Goal: Information Seeking & Learning: Learn about a topic

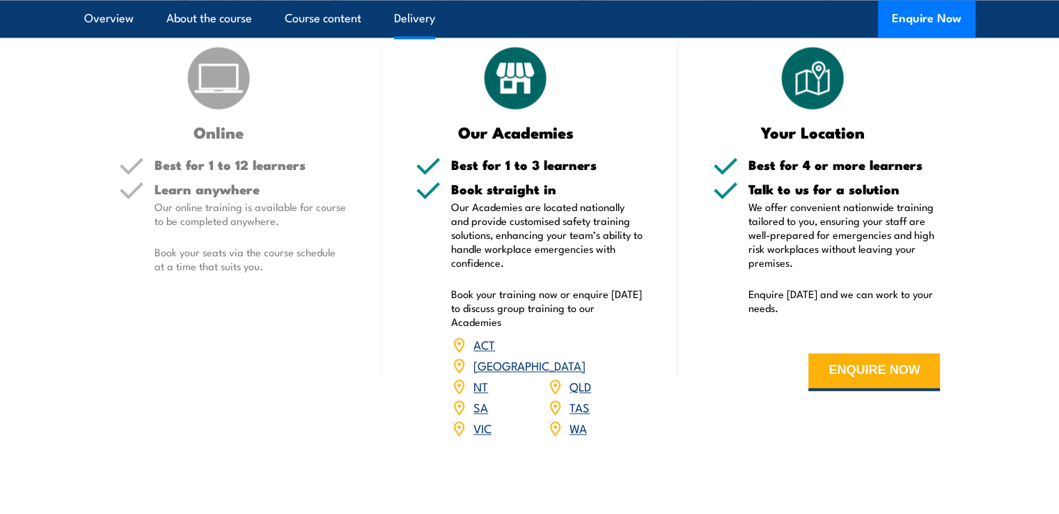
scroll to position [2088, 0]
click at [582, 414] on link "TAS" at bounding box center [579, 405] width 20 height 17
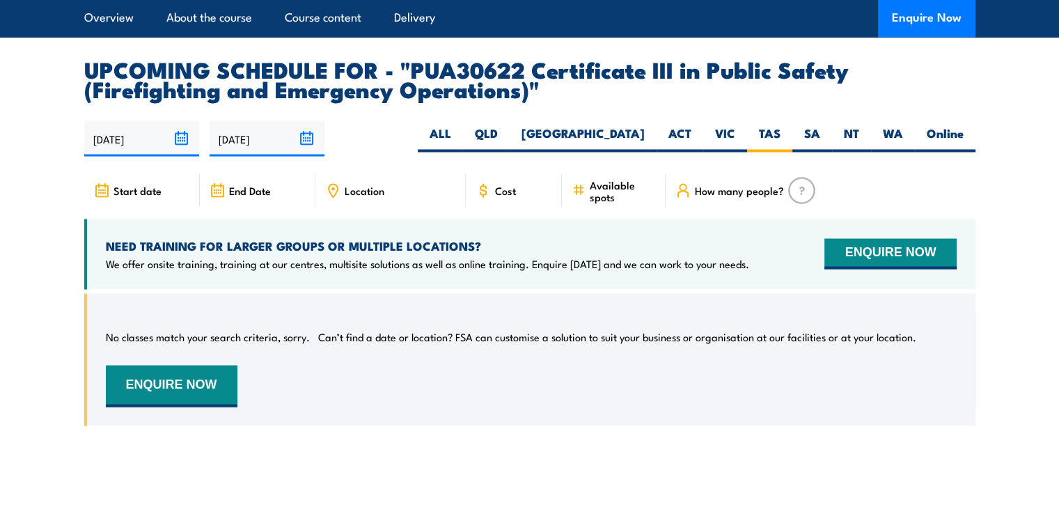
scroll to position [2544, 0]
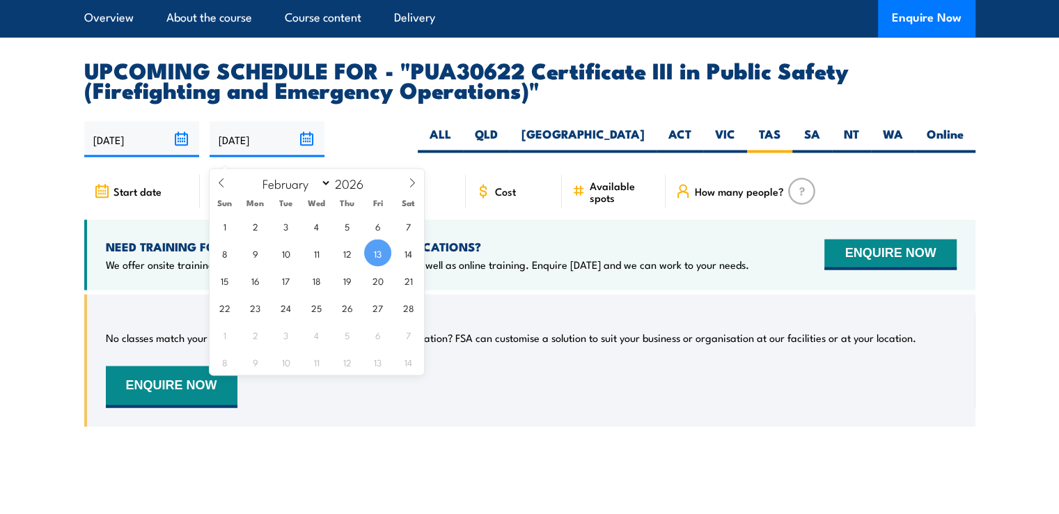
click at [238, 151] on input "13/02/2026" at bounding box center [267, 139] width 115 height 36
click at [49, 282] on section "UPCOMING SCHEDULE FOR - "PUA30622 Certificate III in Public Safety (Firefightin…" at bounding box center [529, 253] width 1059 height 387
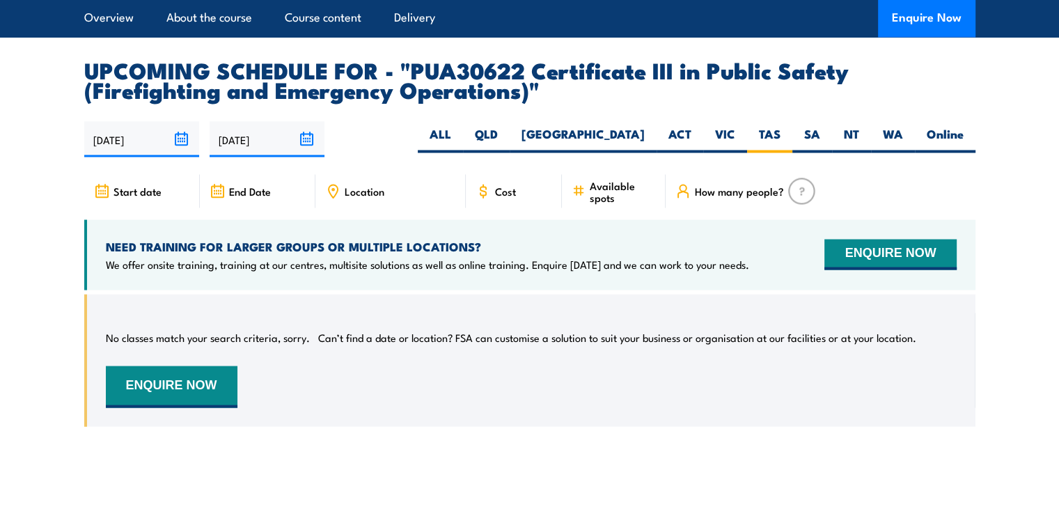
click at [136, 196] on span "Start date" at bounding box center [137, 190] width 48 height 12
click at [144, 196] on span "Start date" at bounding box center [137, 190] width 48 height 12
click at [739, 143] on label "VIC" at bounding box center [725, 138] width 44 height 27
click at [739, 134] on input "VIC" at bounding box center [739, 129] width 9 height 9
radio input "true"
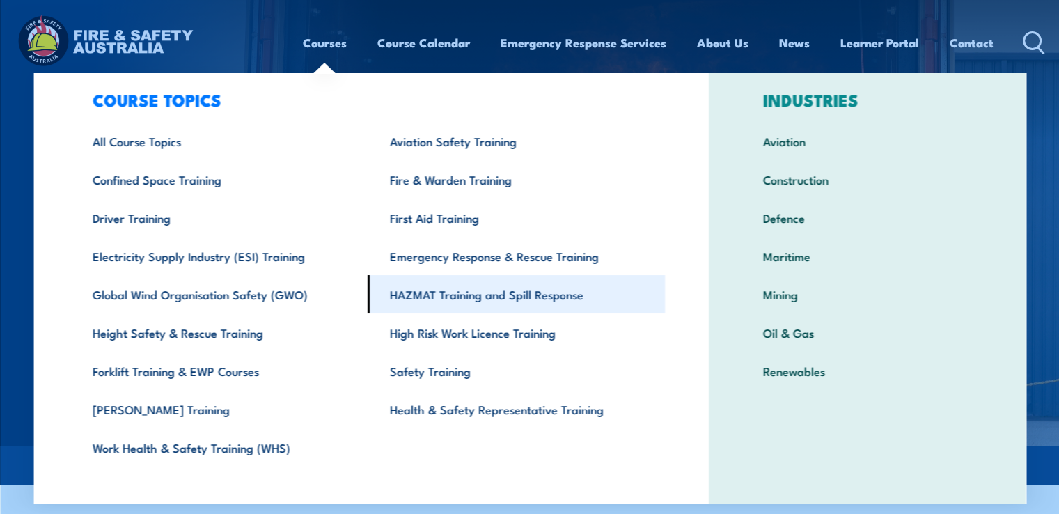
scroll to position [43, 0]
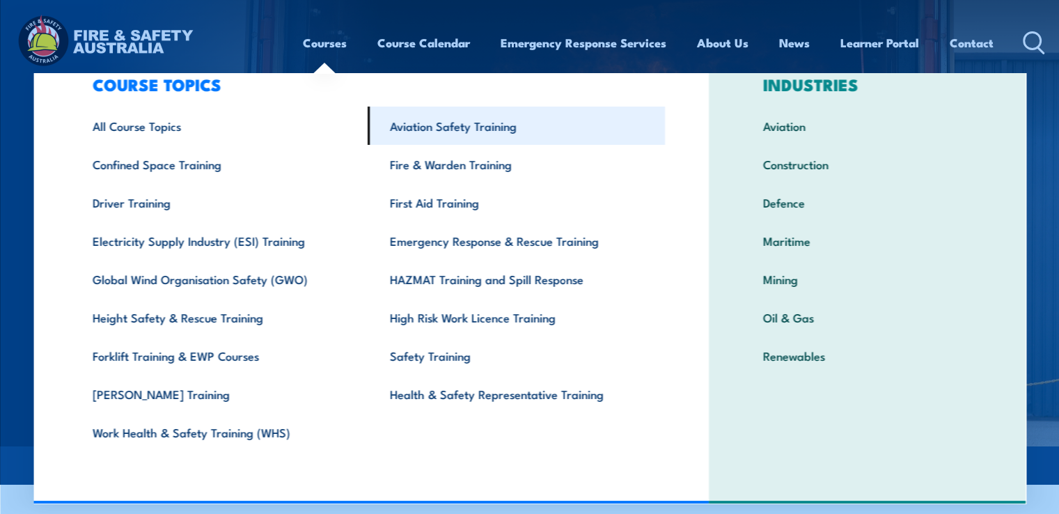
click at [501, 117] on link "Aviation Safety Training" at bounding box center [516, 126] width 297 height 38
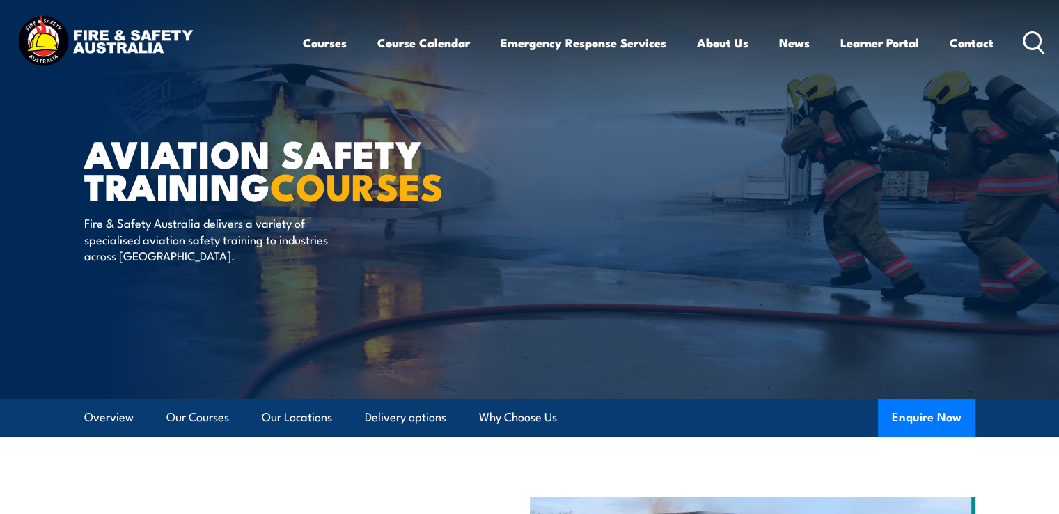
click at [1030, 40] on icon at bounding box center [1034, 42] width 22 height 23
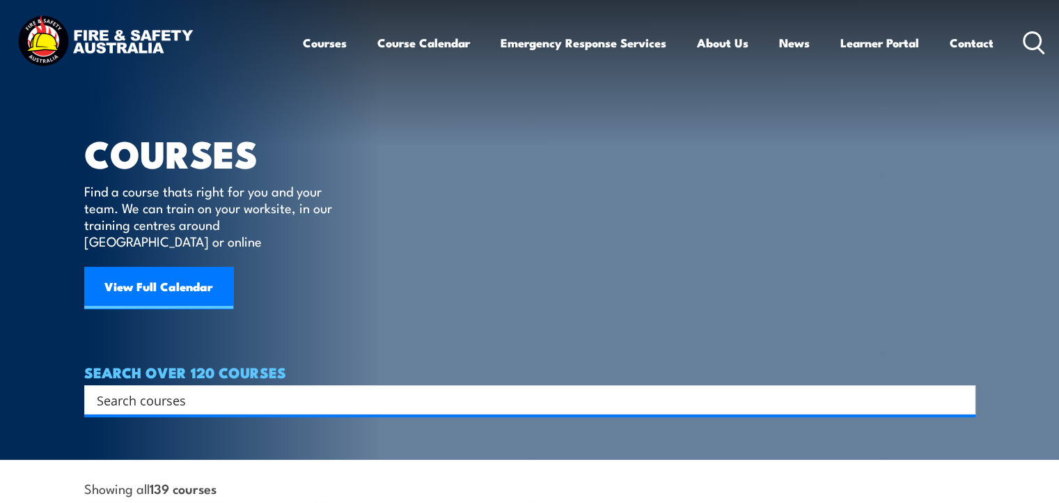
click at [264, 389] on input "Search input" at bounding box center [521, 399] width 848 height 21
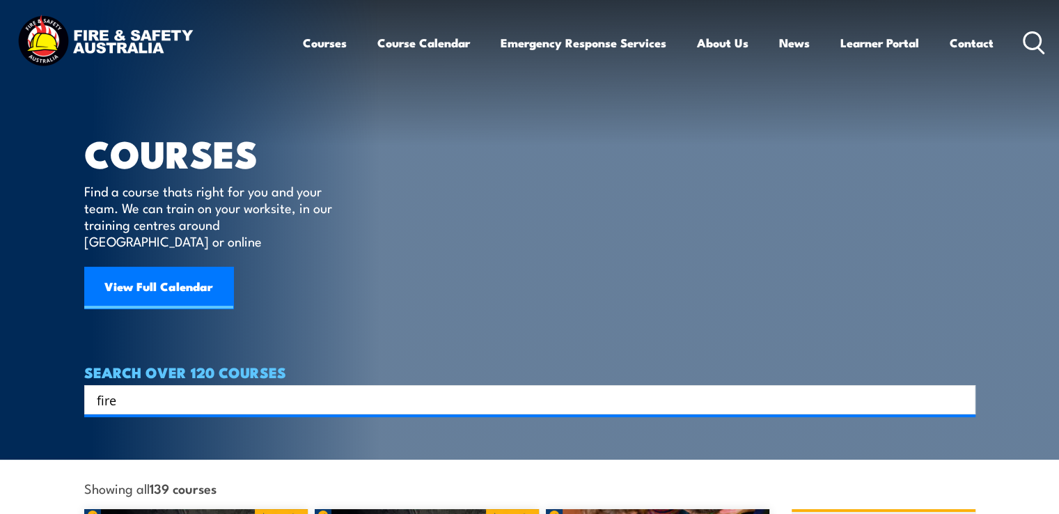
type input "fire"
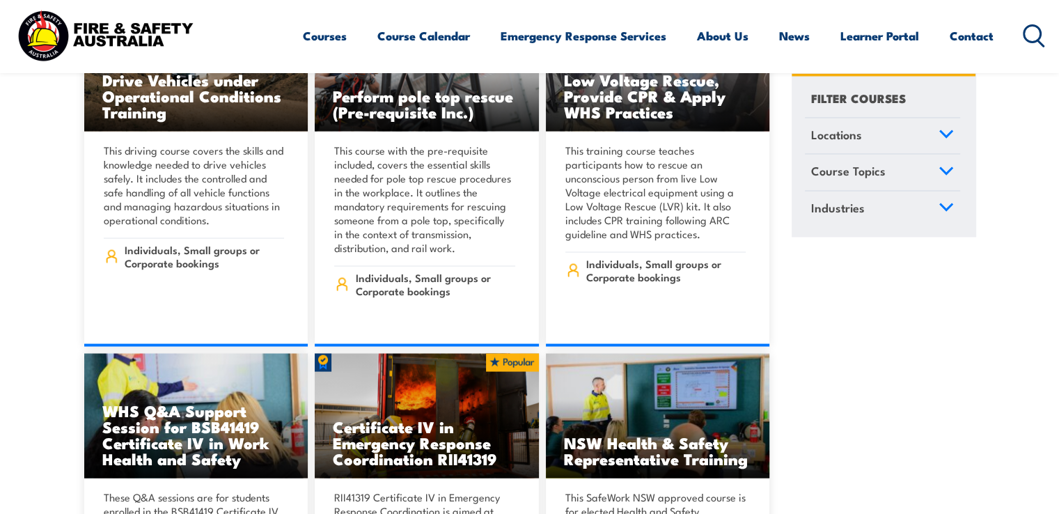
scroll to position [2506, 0]
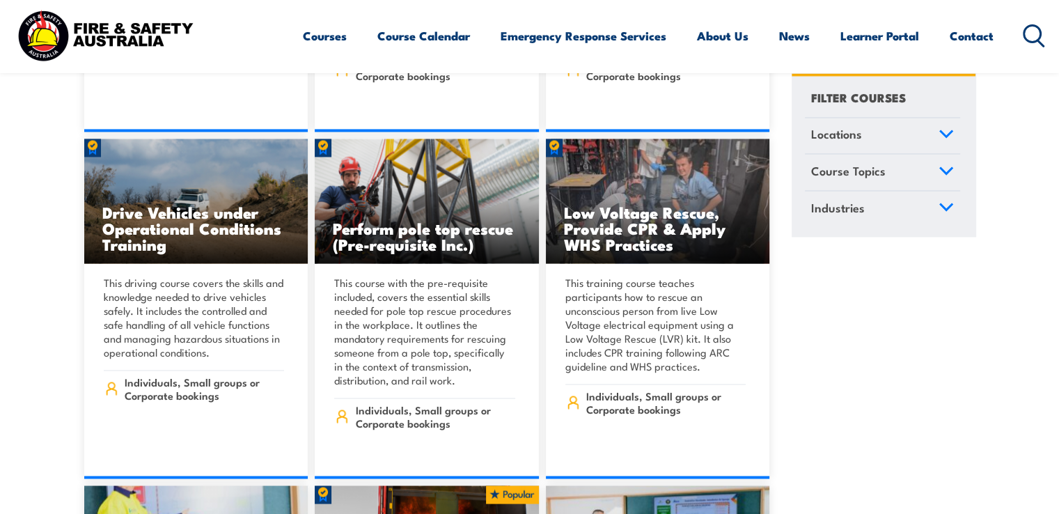
click at [1036, 36] on icon at bounding box center [1034, 35] width 22 height 23
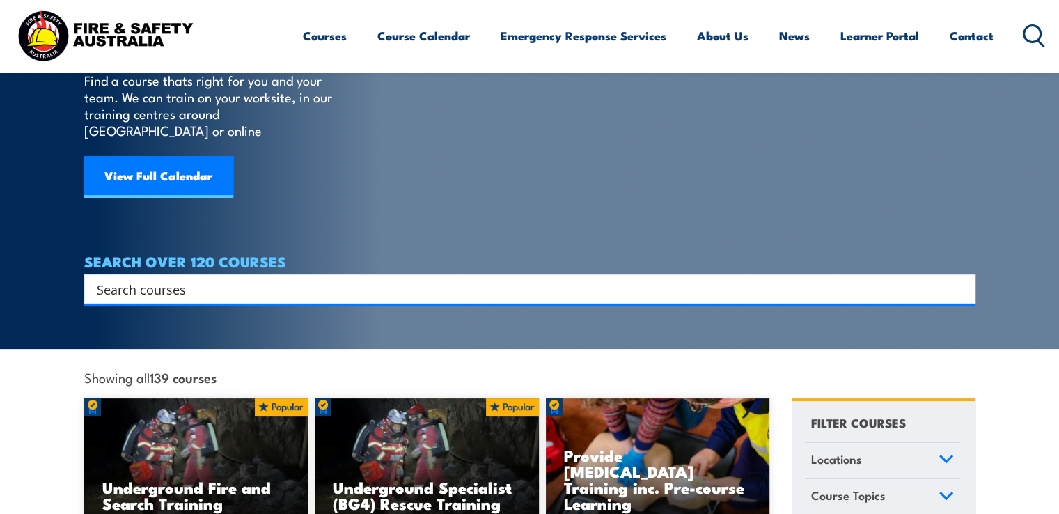
scroll to position [139, 0]
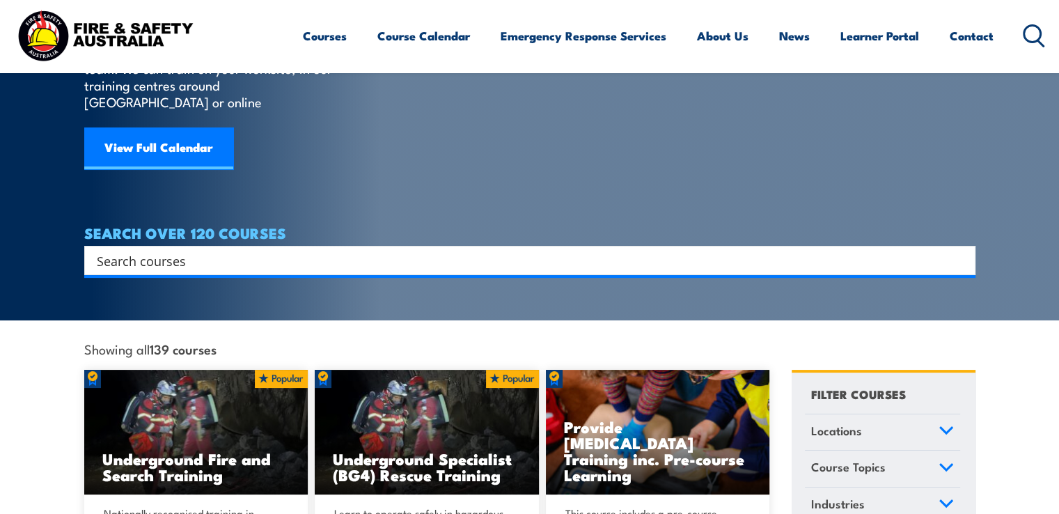
click at [304, 246] on div "Search" at bounding box center [529, 260] width 891 height 29
click at [322, 250] on input "Search input" at bounding box center [521, 260] width 848 height 21
paste input "fire protection"
type input "fire protection"
